Goal: Transaction & Acquisition: Book appointment/travel/reservation

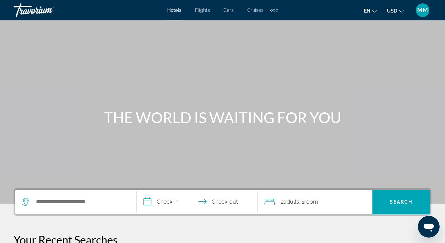
click at [202, 11] on span "Flights" at bounding box center [202, 9] width 15 height 5
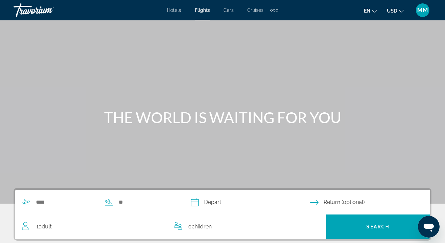
click at [273, 9] on div "Extra navigation items" at bounding box center [274, 10] width 2 height 2
click at [142, 73] on div "Main content" at bounding box center [222, 101] width 445 height 203
click at [57, 203] on input "Search widget" at bounding box center [63, 202] width 56 height 10
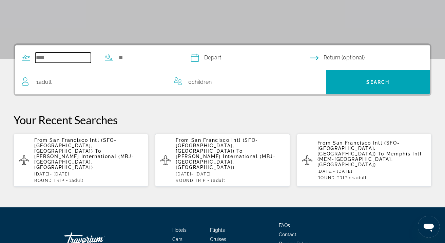
scroll to position [166, 0]
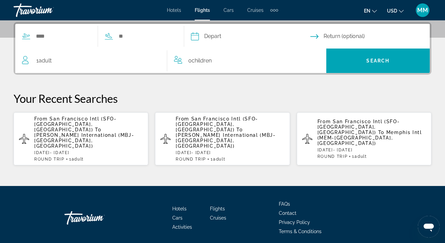
click at [74, 132] on span "[PERSON_NAME] International (MBJ-[GEOGRAPHIC_DATA], [GEOGRAPHIC_DATA])" at bounding box center [84, 140] width 100 height 16
